Goal: Communication & Community: Participate in discussion

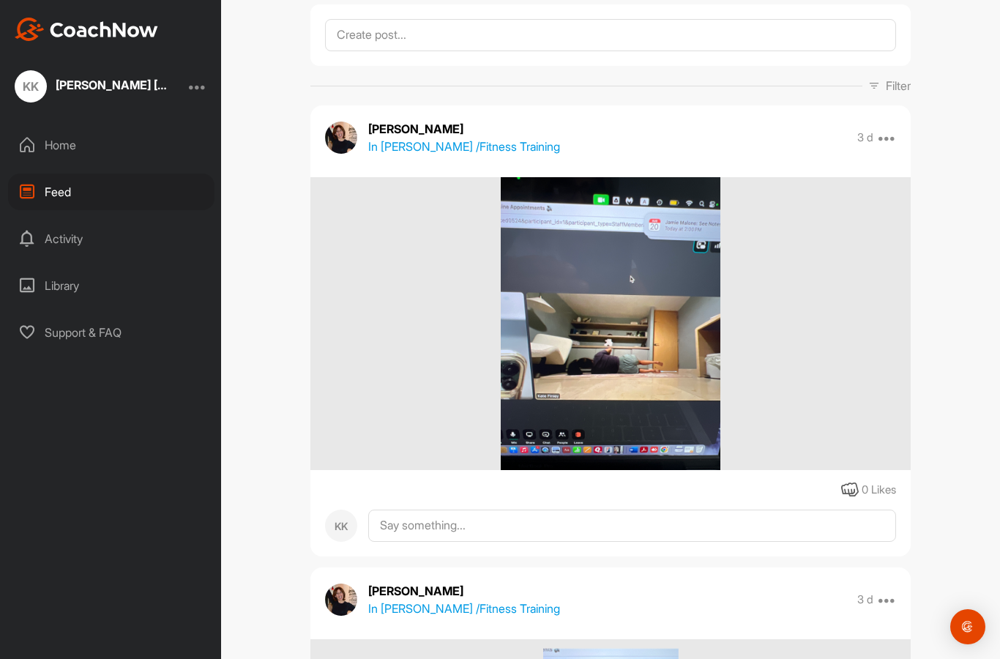
scroll to position [83, 0]
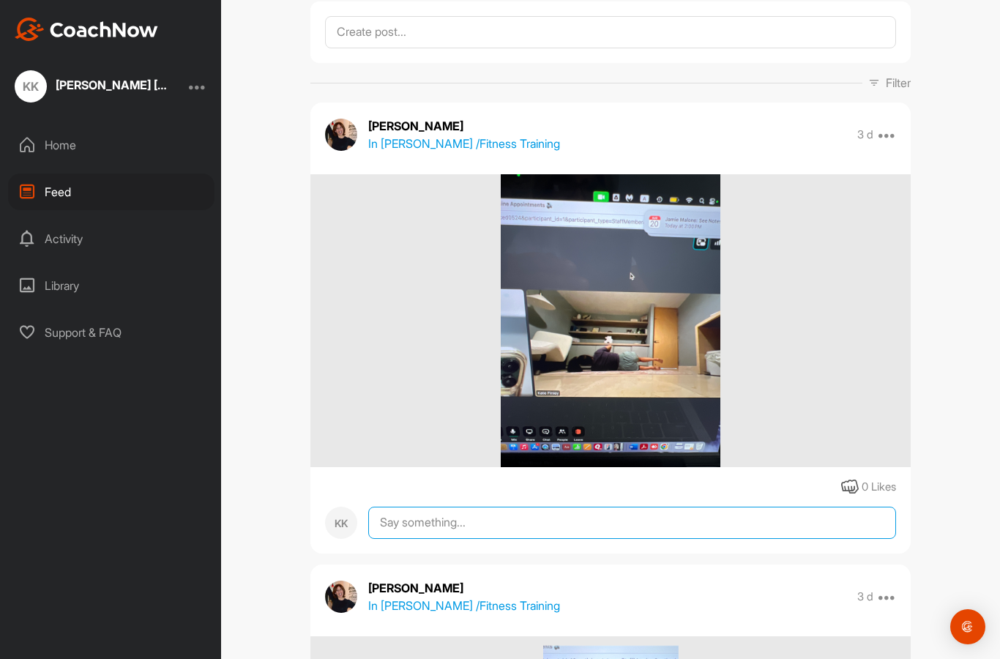
click at [653, 520] on textarea at bounding box center [632, 522] width 528 height 32
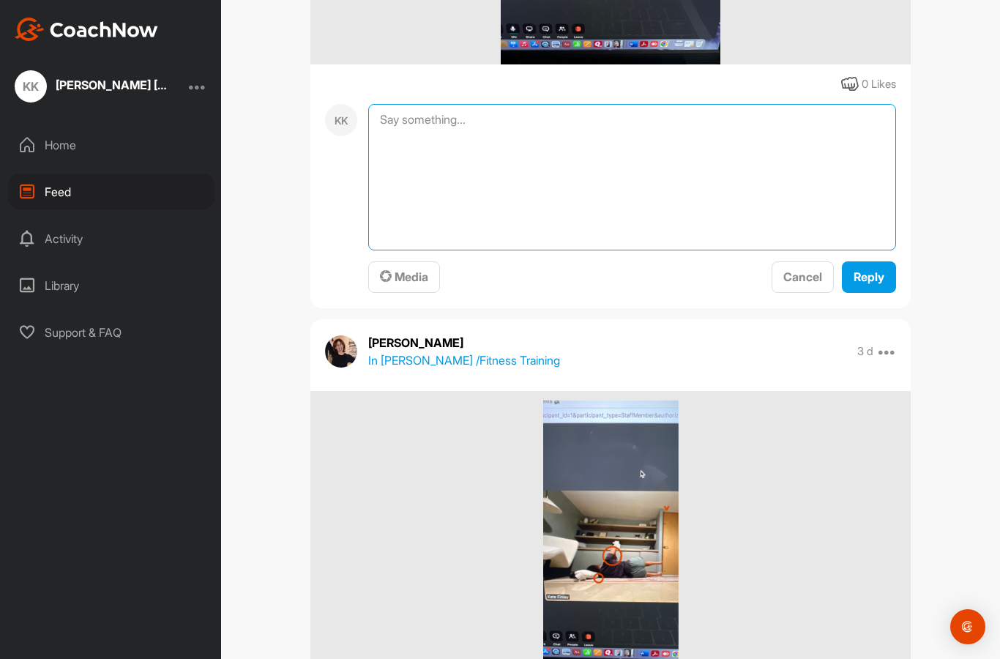
scroll to position [487, 0]
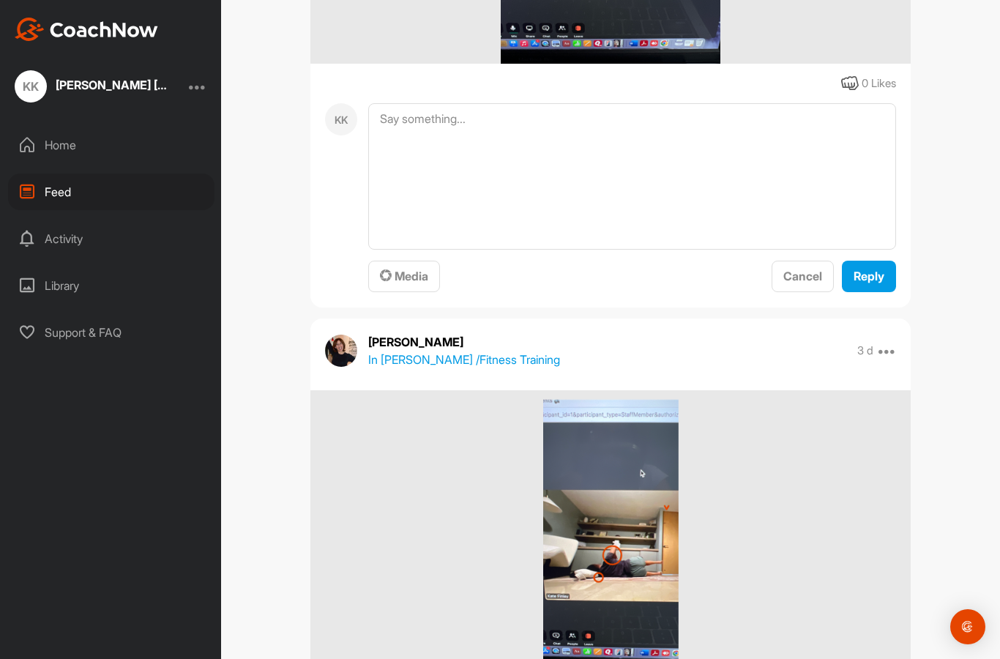
click at [407, 288] on button "Media" at bounding box center [404, 276] width 72 height 31
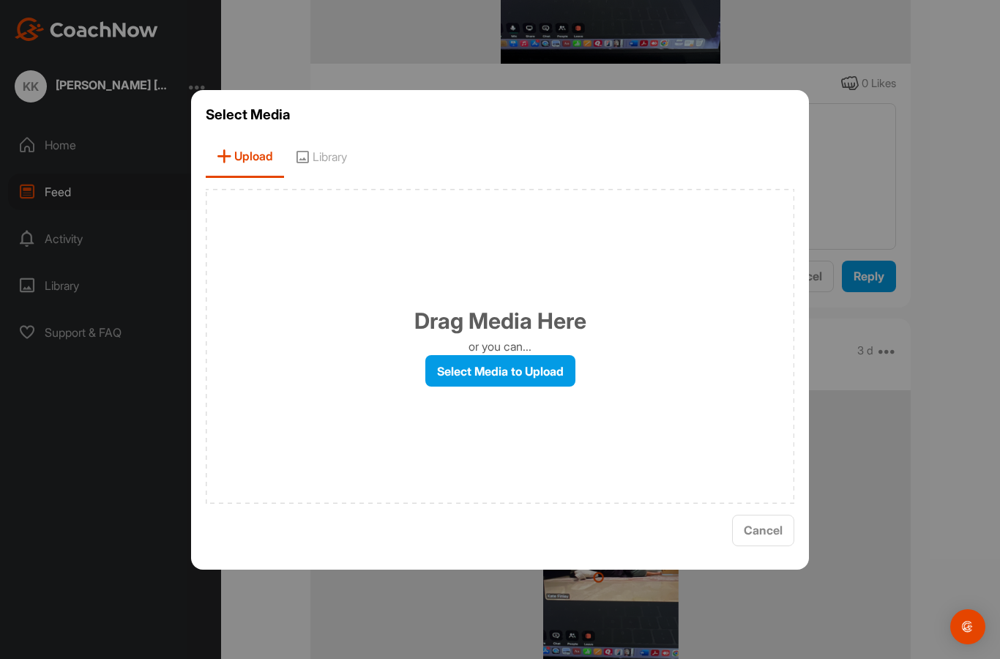
click at [465, 386] on label "Select Media to Upload" at bounding box center [500, 370] width 150 height 31
click at [0, 0] on input "Select Media to Upload" at bounding box center [0, 0] width 0 height 0
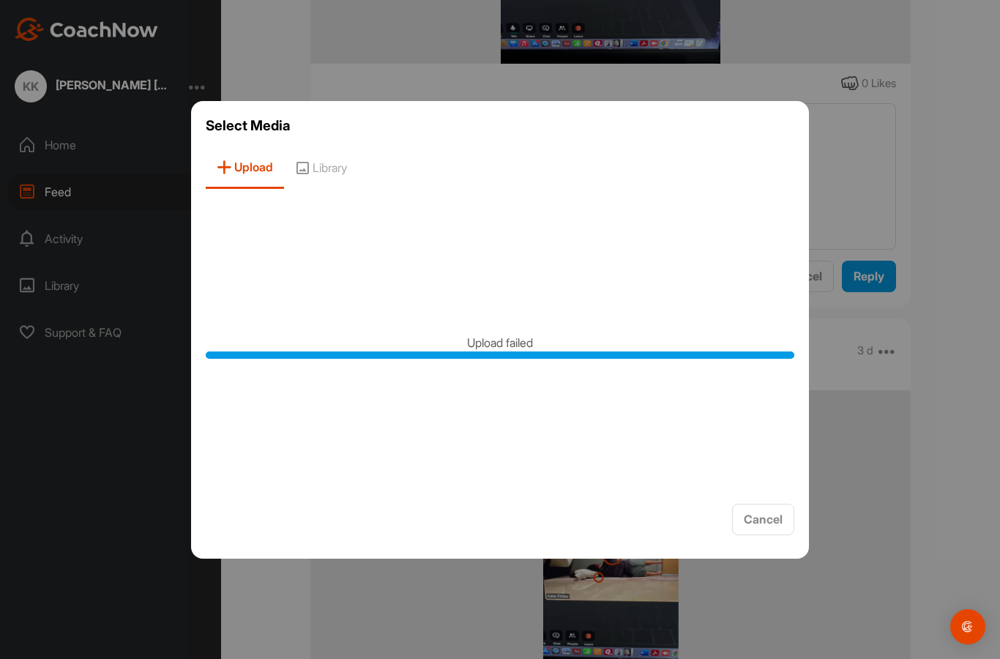
click at [333, 189] on span "Library" at bounding box center [321, 168] width 74 height 42
click at [691, 526] on span "Select" at bounding box center [692, 519] width 34 height 15
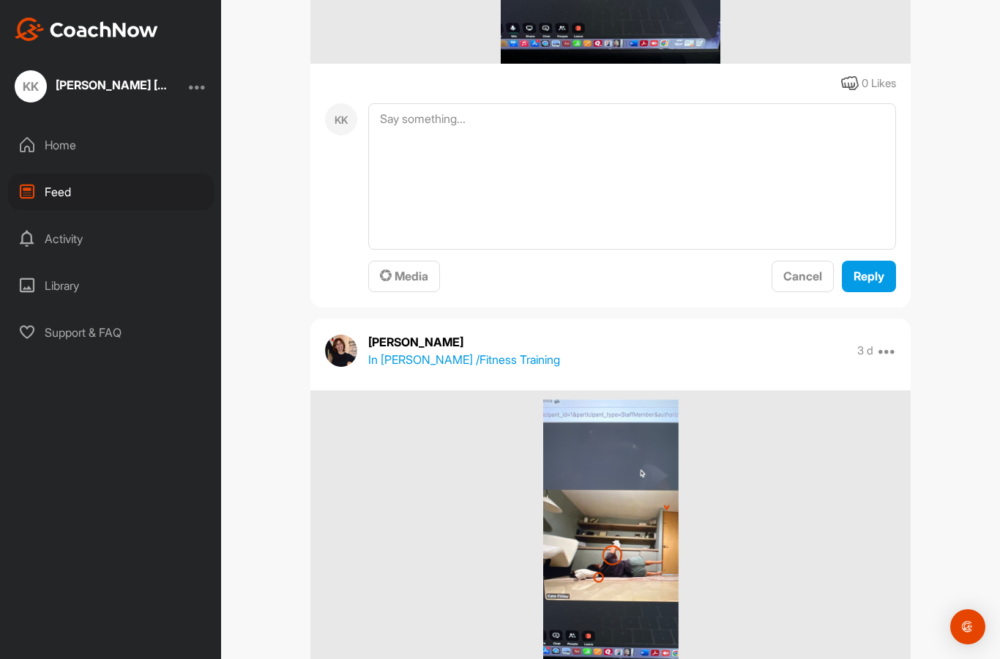
click at [404, 269] on span "Media" at bounding box center [404, 276] width 48 height 15
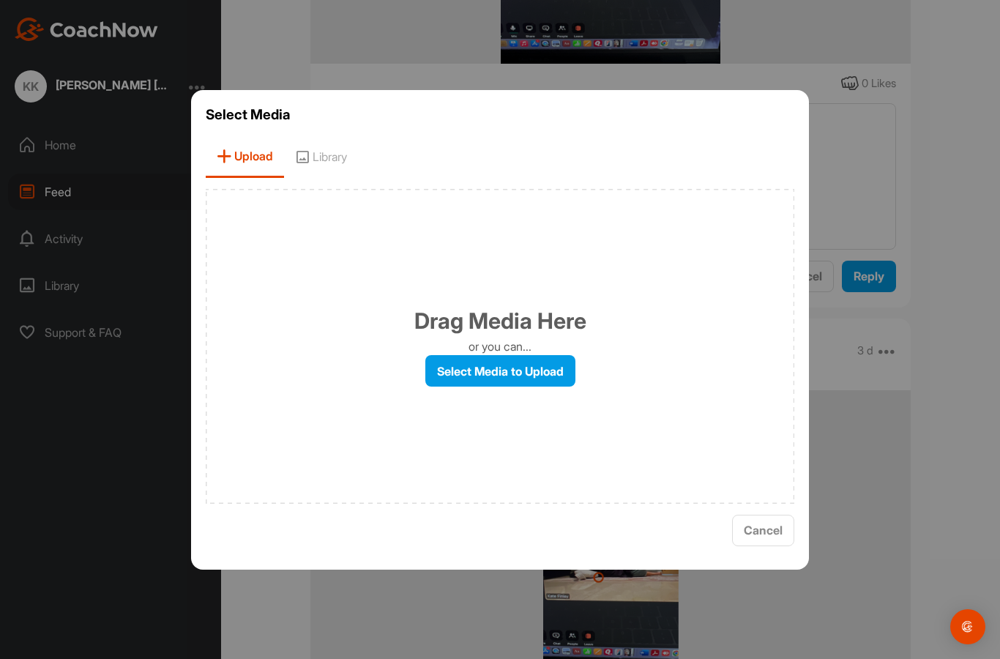
click at [341, 178] on span "Library" at bounding box center [321, 157] width 74 height 42
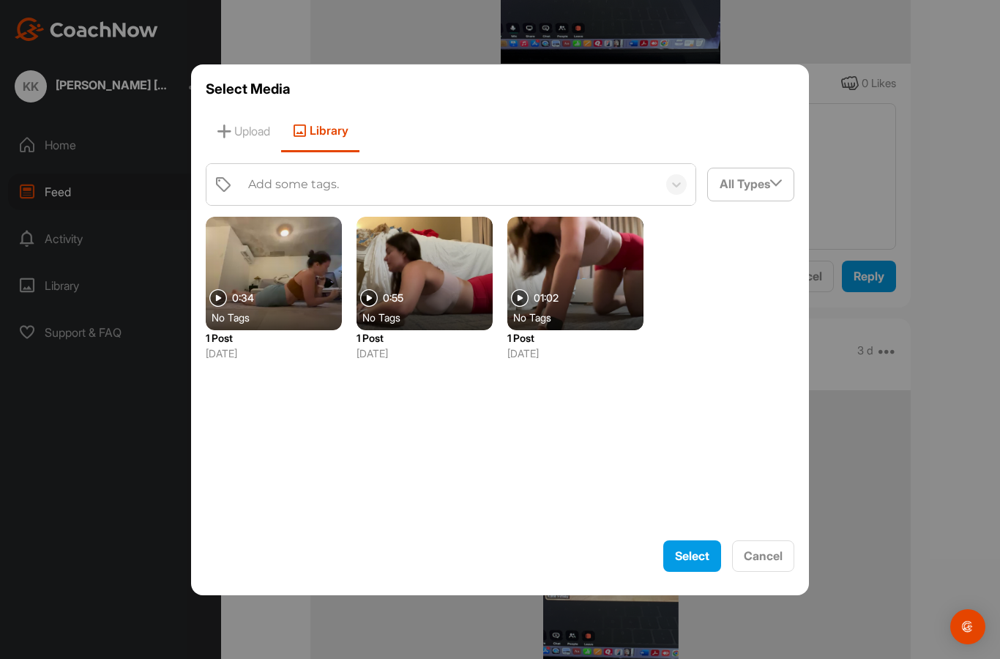
click at [767, 563] on span "Cancel" at bounding box center [763, 555] width 39 height 15
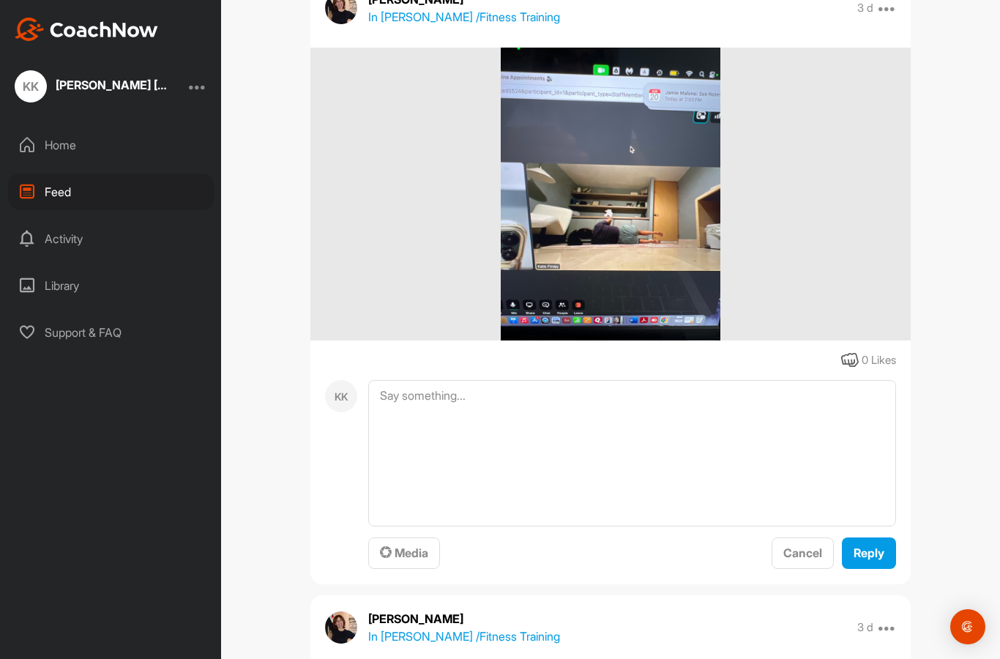
scroll to position [166, 0]
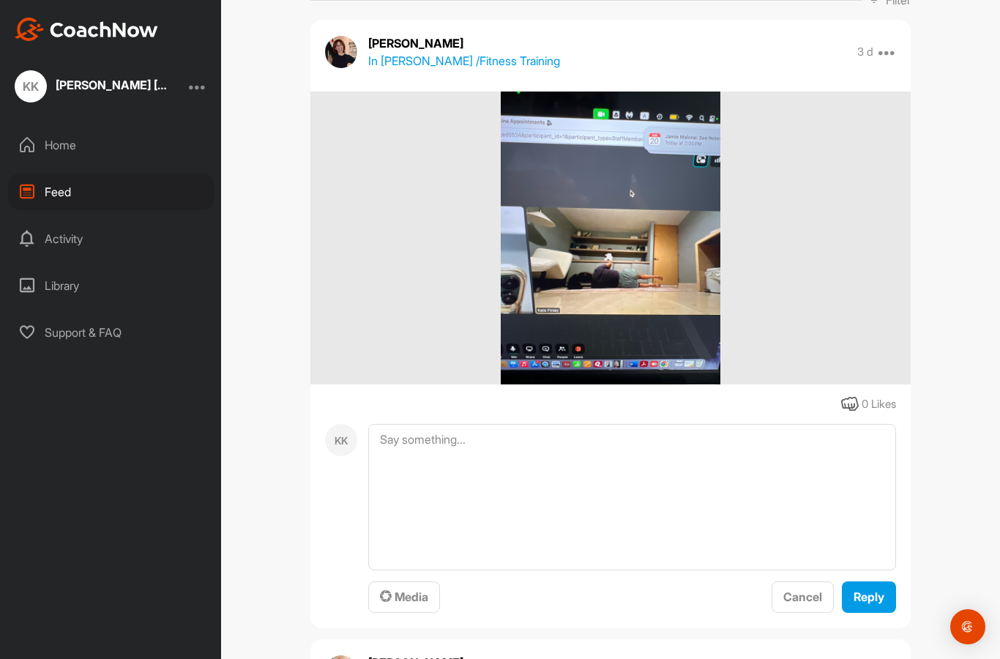
click at [413, 593] on span "Media" at bounding box center [404, 596] width 48 height 15
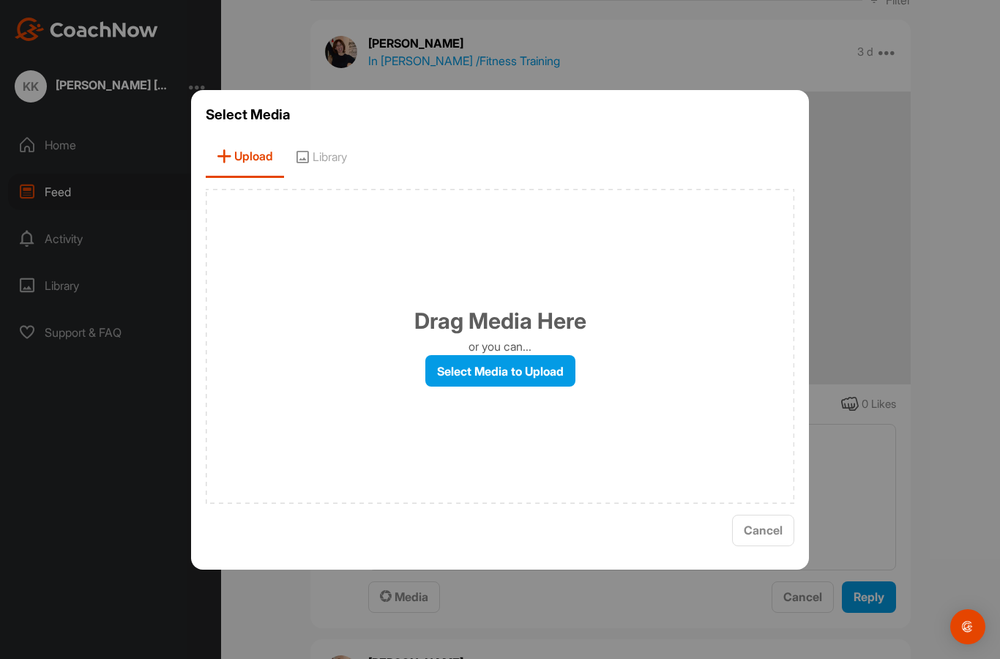
click at [515, 386] on label "Select Media to Upload" at bounding box center [500, 370] width 150 height 31
click at [0, 0] on input "Select Media to Upload" at bounding box center [0, 0] width 0 height 0
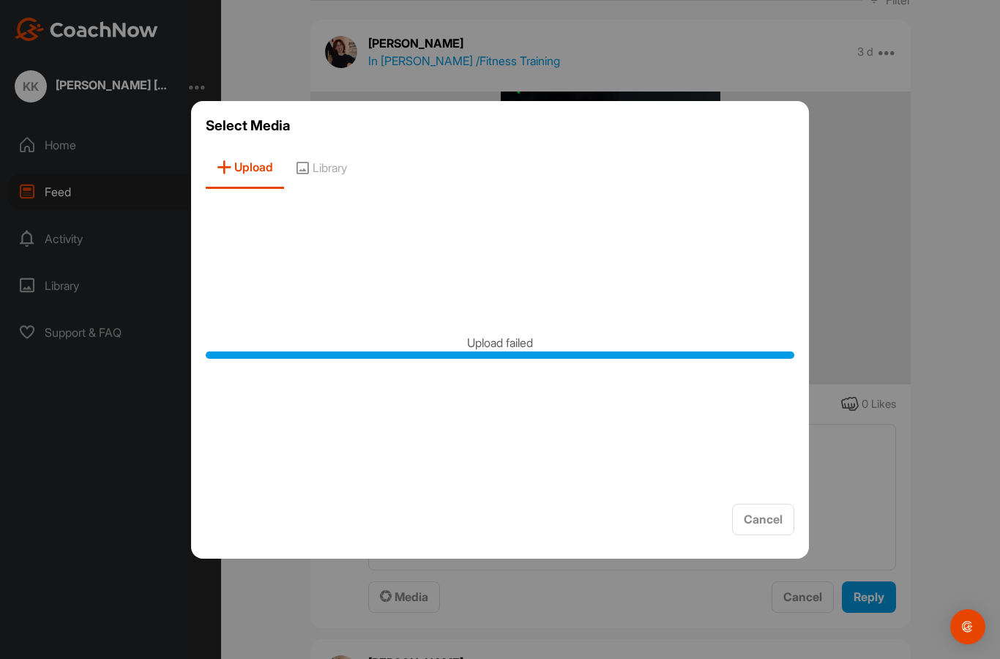
click at [777, 526] on span "Cancel" at bounding box center [763, 519] width 39 height 15
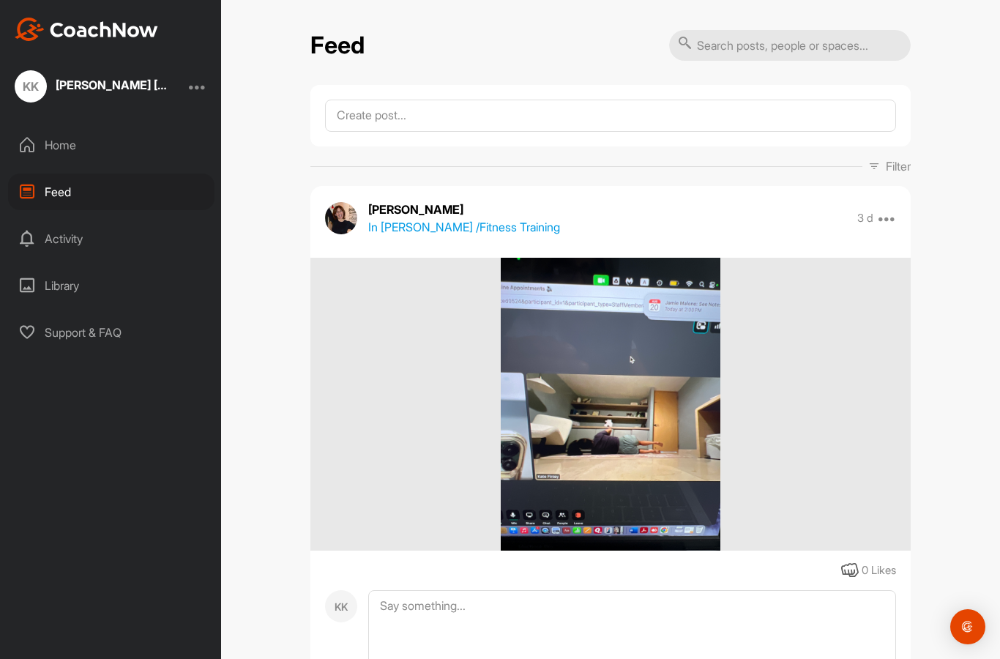
scroll to position [0, 0]
click at [130, 26] on img at bounding box center [86, 29] width 143 height 23
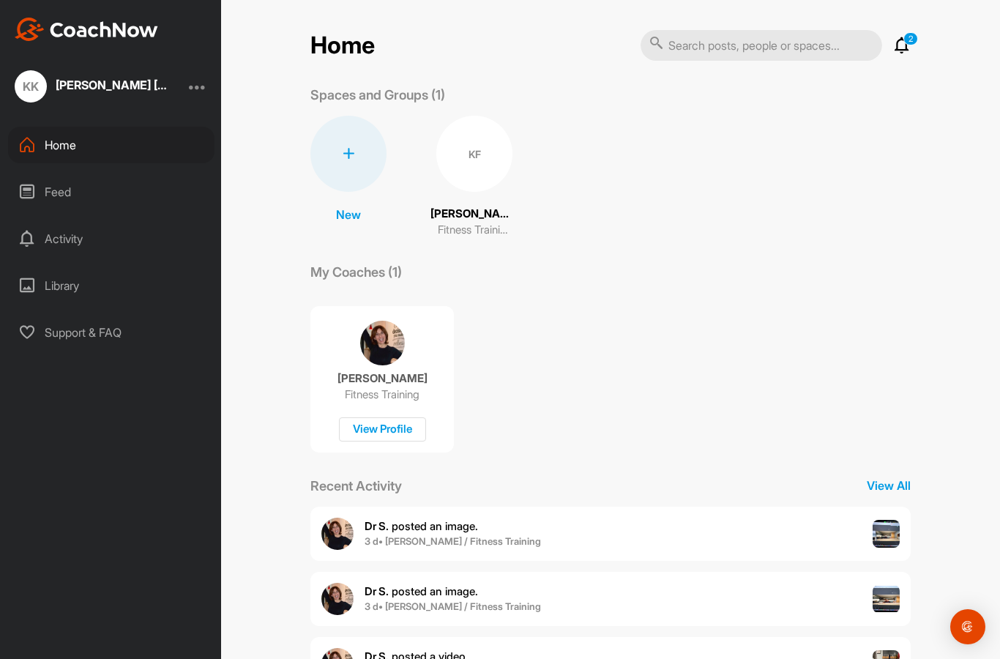
click at [115, 332] on div "Support & FAQ" at bounding box center [111, 332] width 206 height 37
click at [201, 81] on div at bounding box center [198, 87] width 18 height 18
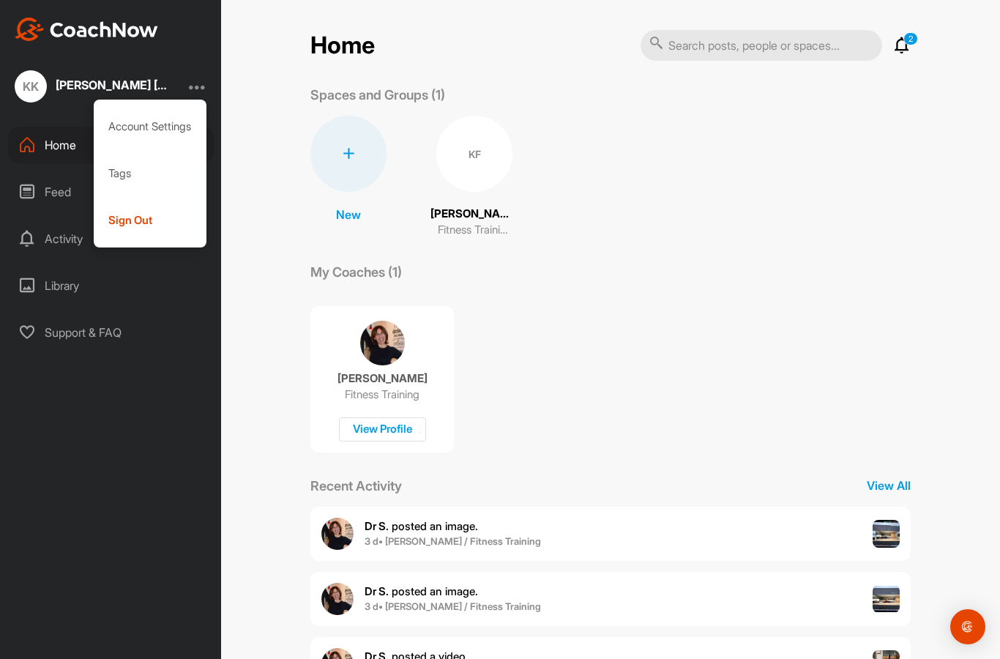
click at [126, 220] on div "Sign Out" at bounding box center [150, 220] width 113 height 47
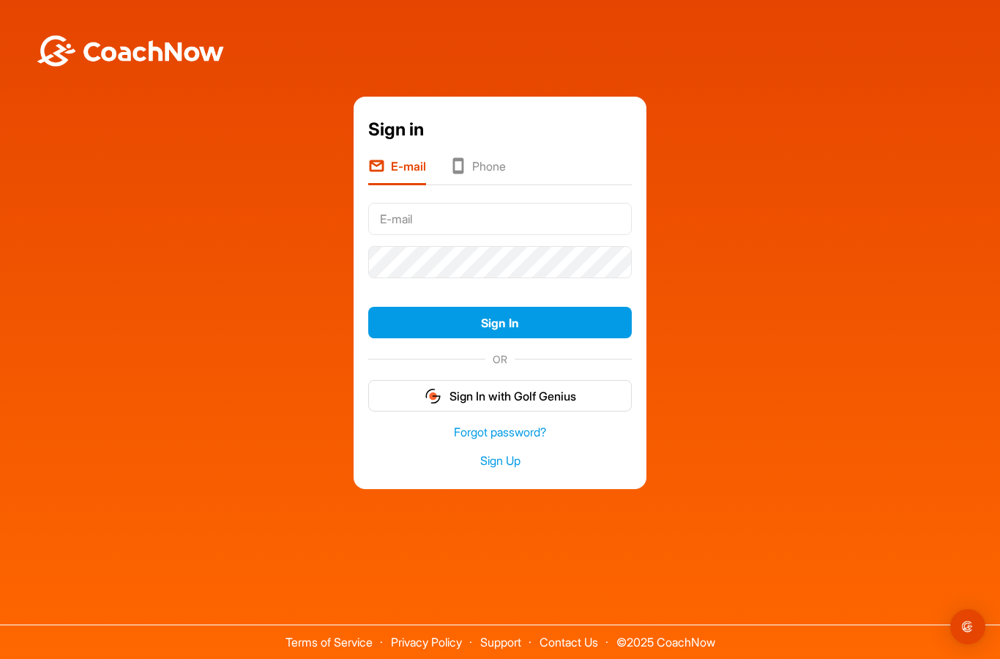
type input "[EMAIL_ADDRESS][DOMAIN_NAME]"
click at [392, 338] on button "Sign In" at bounding box center [499, 322] width 263 height 31
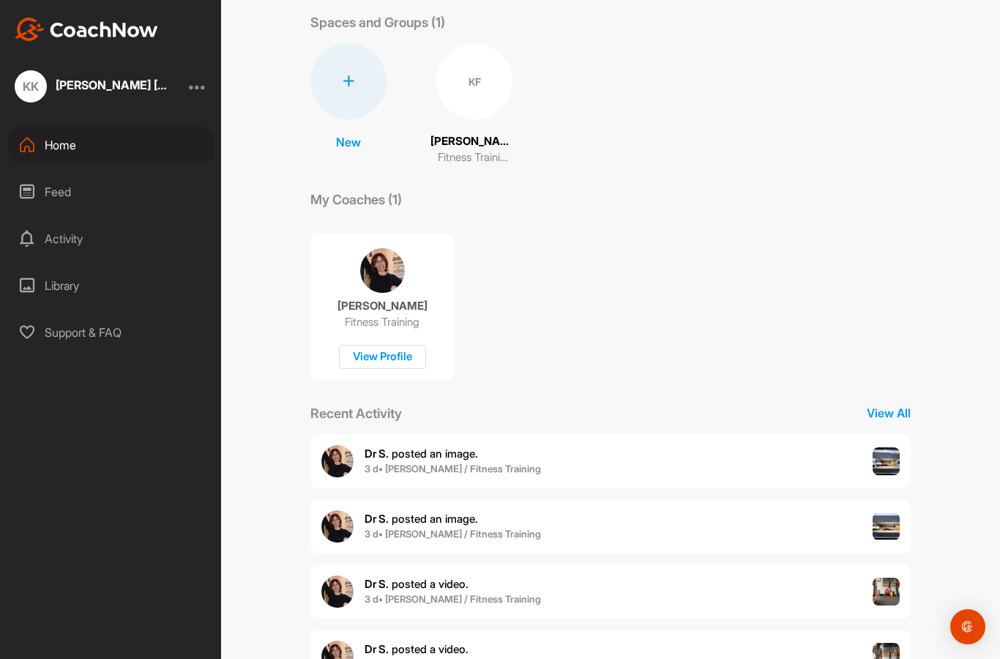
scroll to position [72, 0]
click at [525, 460] on div "Dr S. posted an image . 3 d • [PERSON_NAME] / Fitness Training" at bounding box center [610, 462] width 600 height 54
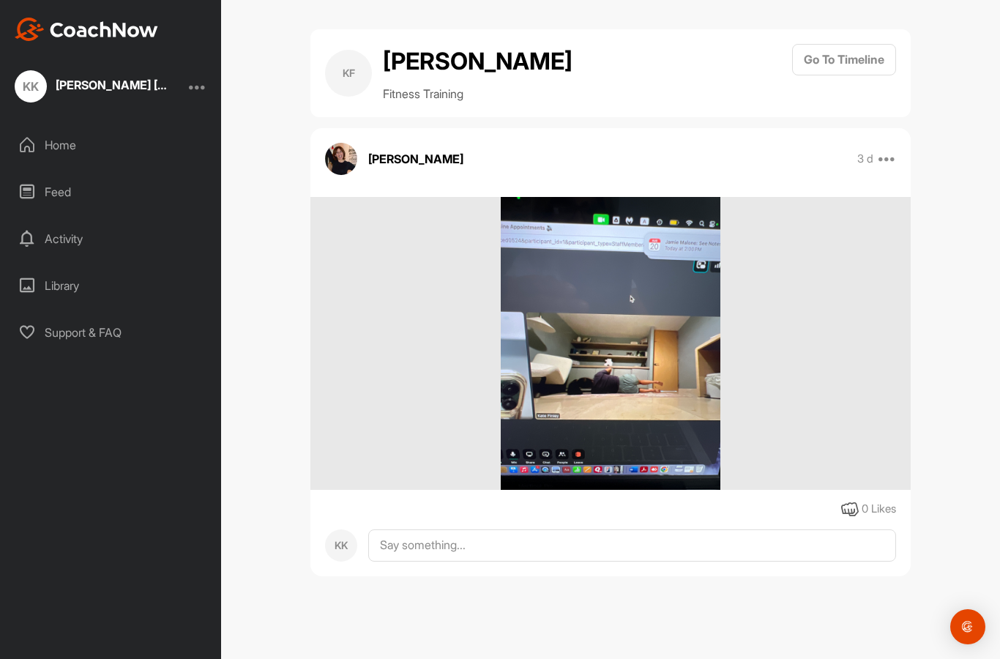
scroll to position [59, 0]
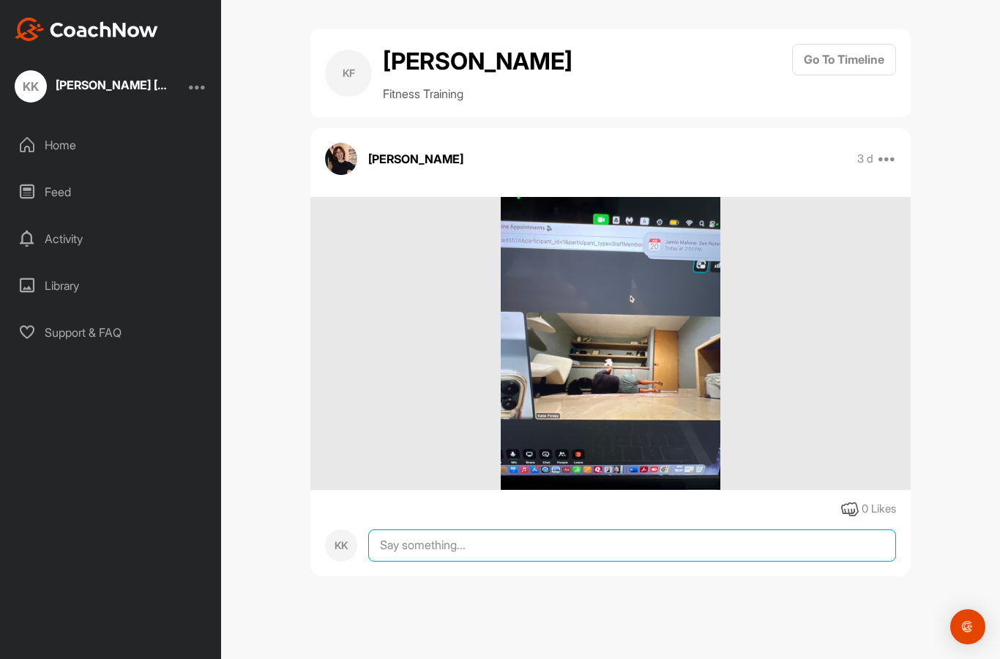
click at [855, 529] on textarea at bounding box center [632, 545] width 528 height 32
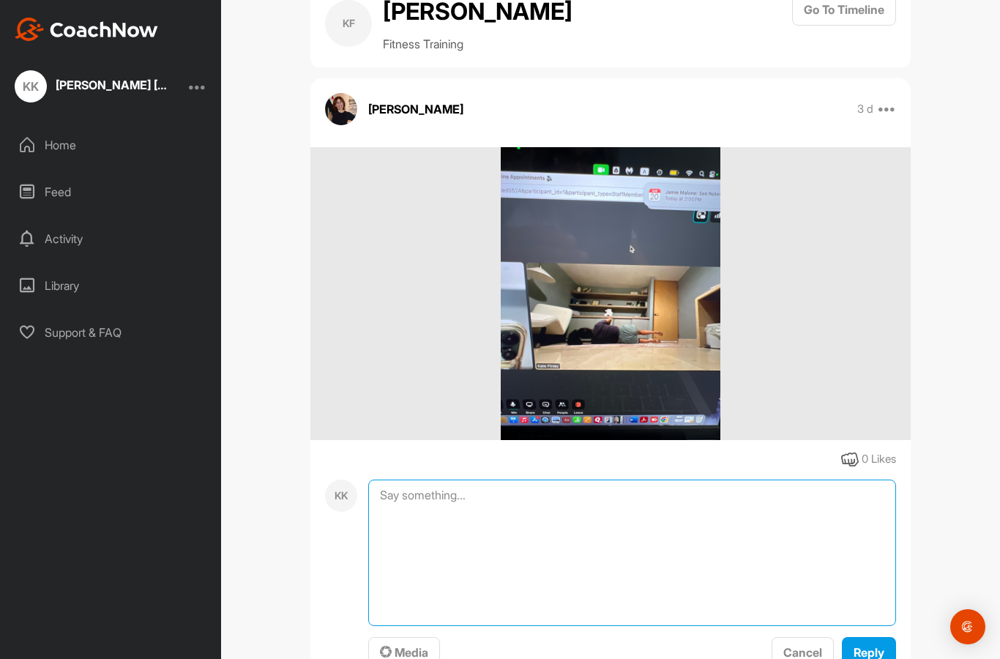
scroll to position [49, 0]
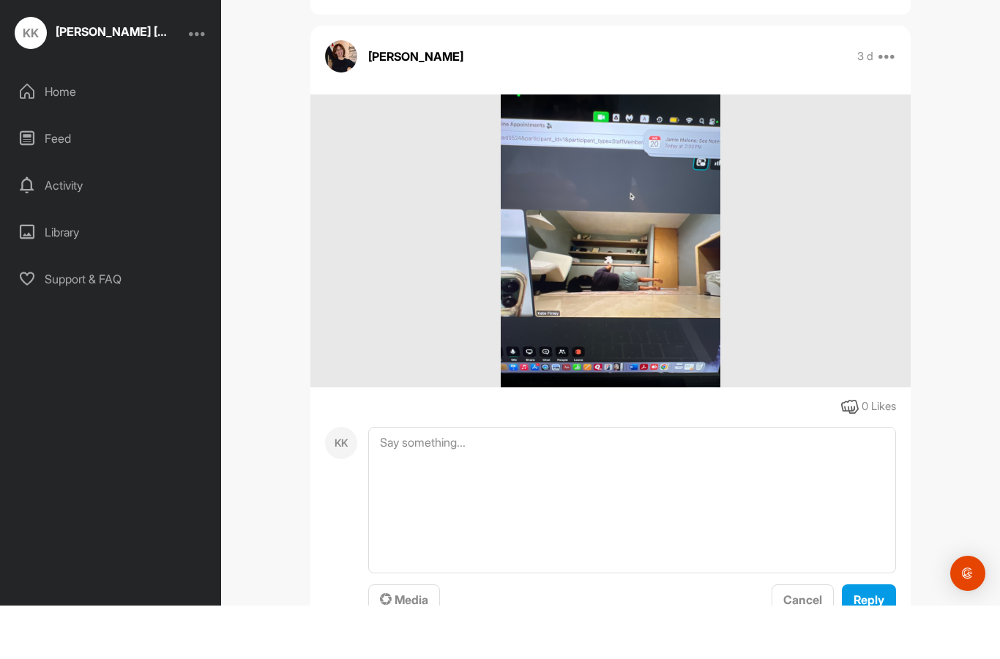
click at [413, 646] on span "Media" at bounding box center [404, 653] width 48 height 15
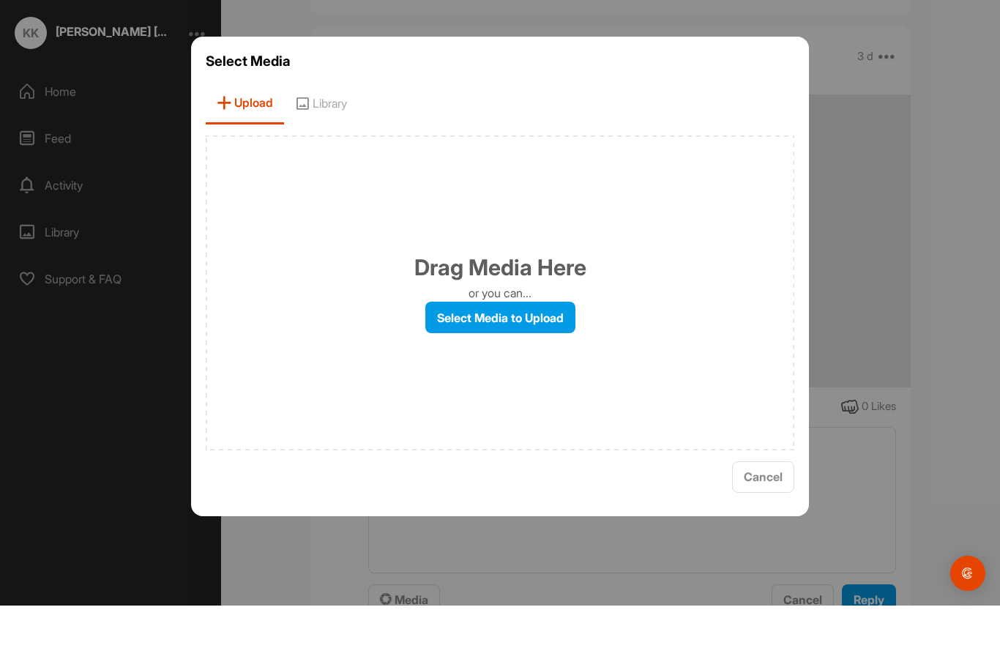
click at [550, 355] on label "Select Media to Upload" at bounding box center [500, 370] width 150 height 31
click at [0, 0] on input "Select Media to Upload" at bounding box center [0, 0] width 0 height 0
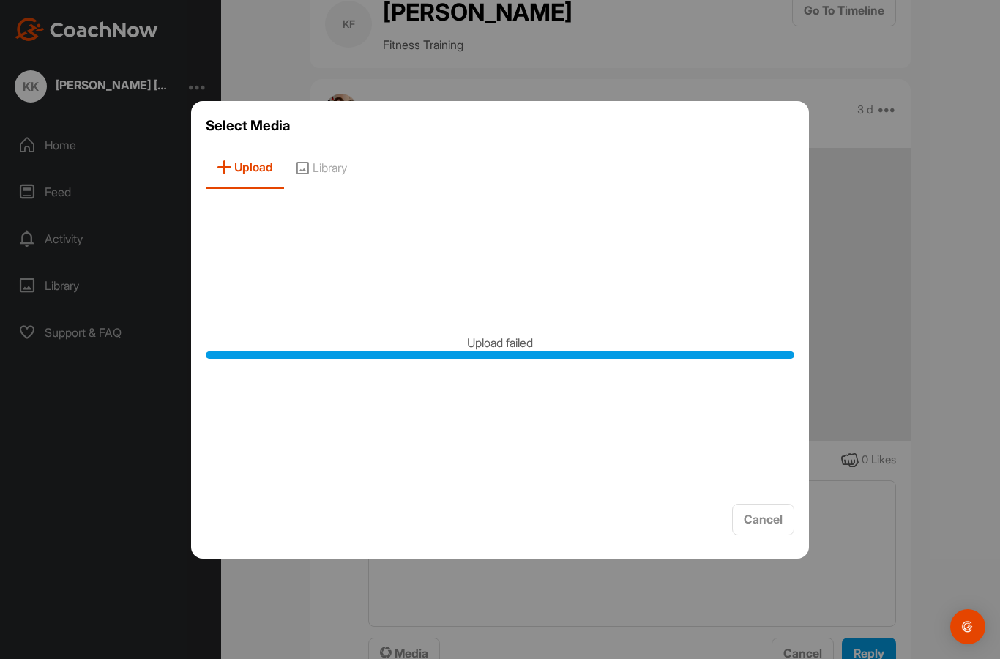
click at [777, 512] on span "Cancel" at bounding box center [763, 519] width 39 height 15
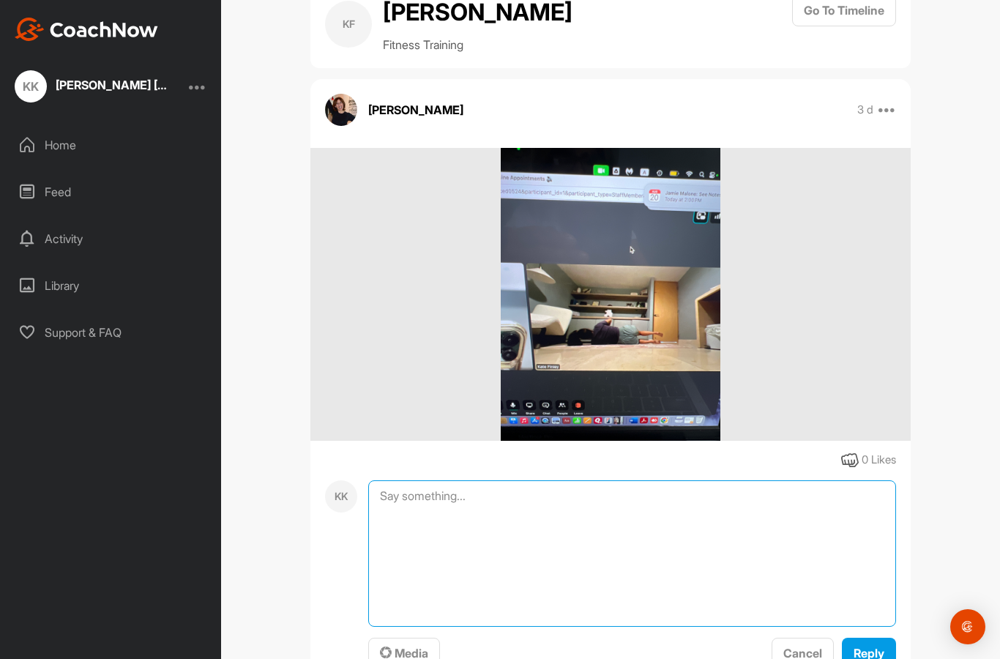
click at [767, 480] on textarea at bounding box center [632, 553] width 528 height 146
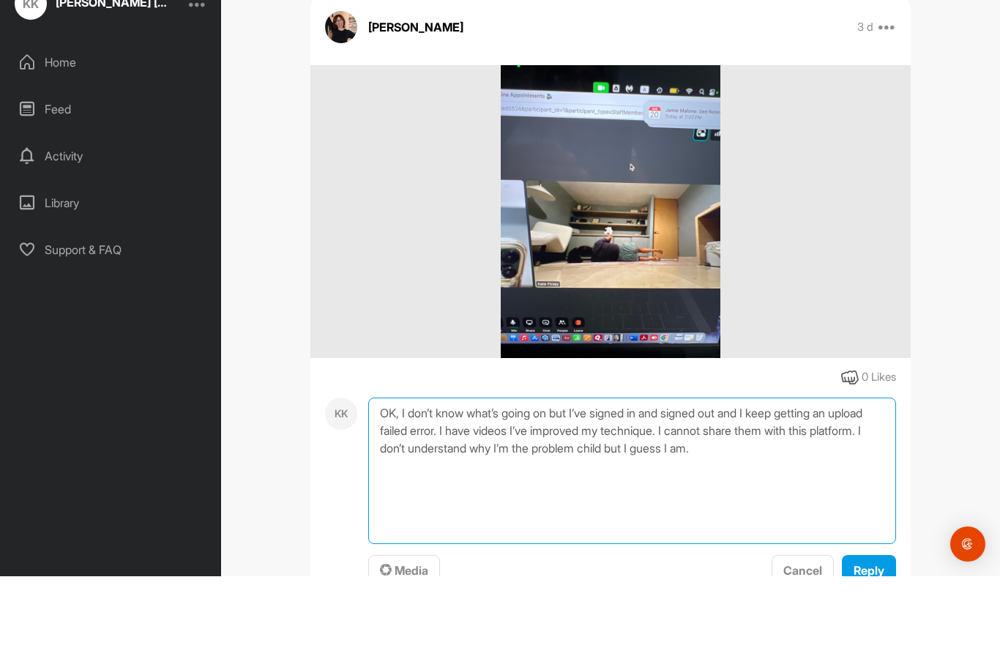
type textarea "OK, I don’t know what’s going on but I’ve signed in and signed out and I keep g…"
click at [865, 646] on span "Reply" at bounding box center [868, 653] width 31 height 15
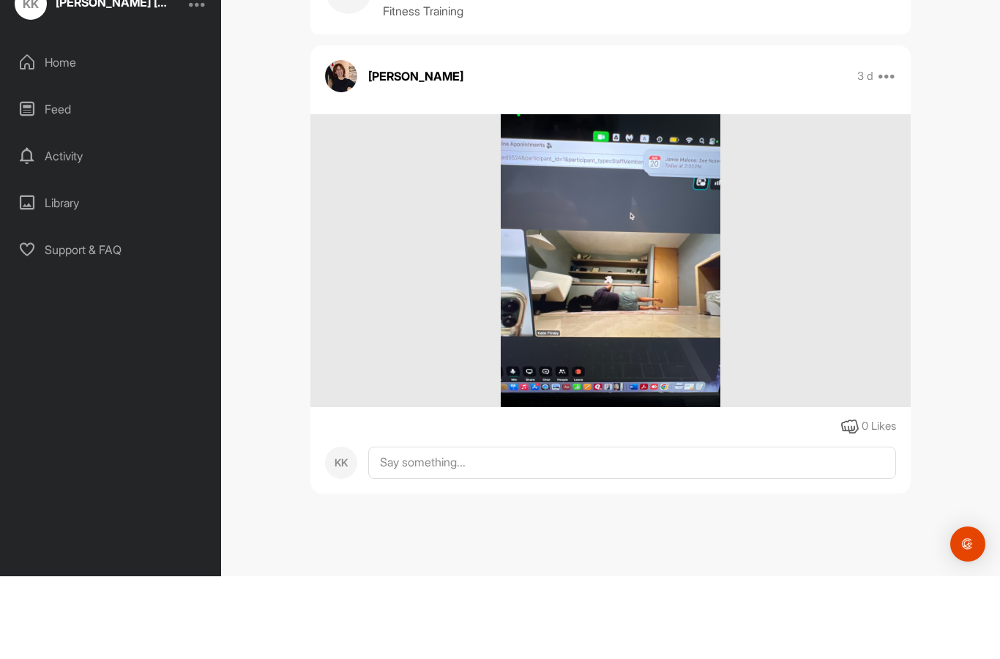
scroll to position [0, 0]
